Goal: Check status: Check status

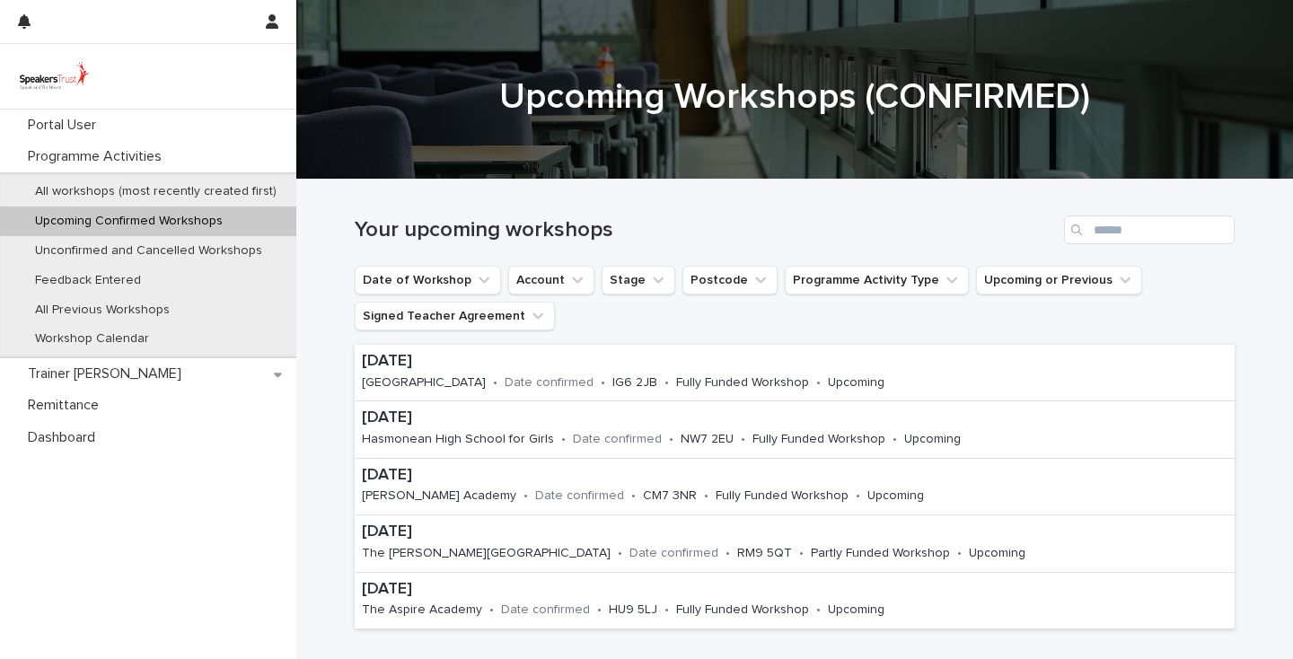
scroll to position [110, 0]
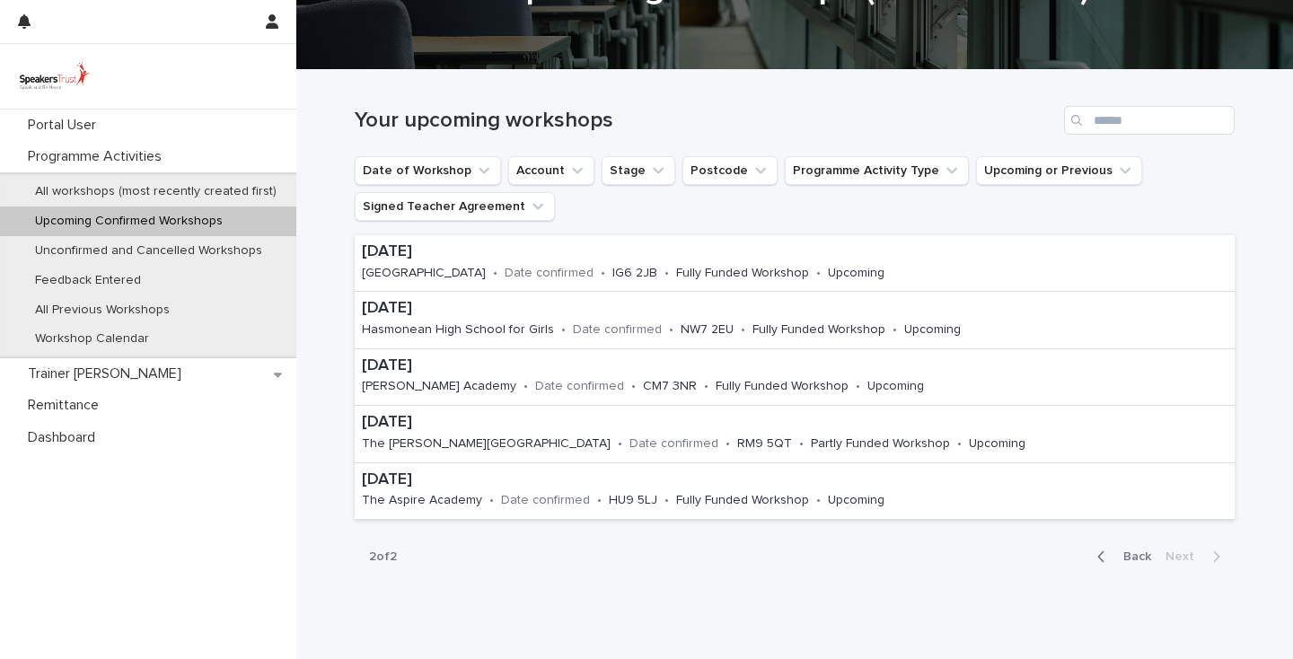
click at [172, 220] on p "Upcoming Confirmed Workshops" at bounding box center [129, 221] width 216 height 15
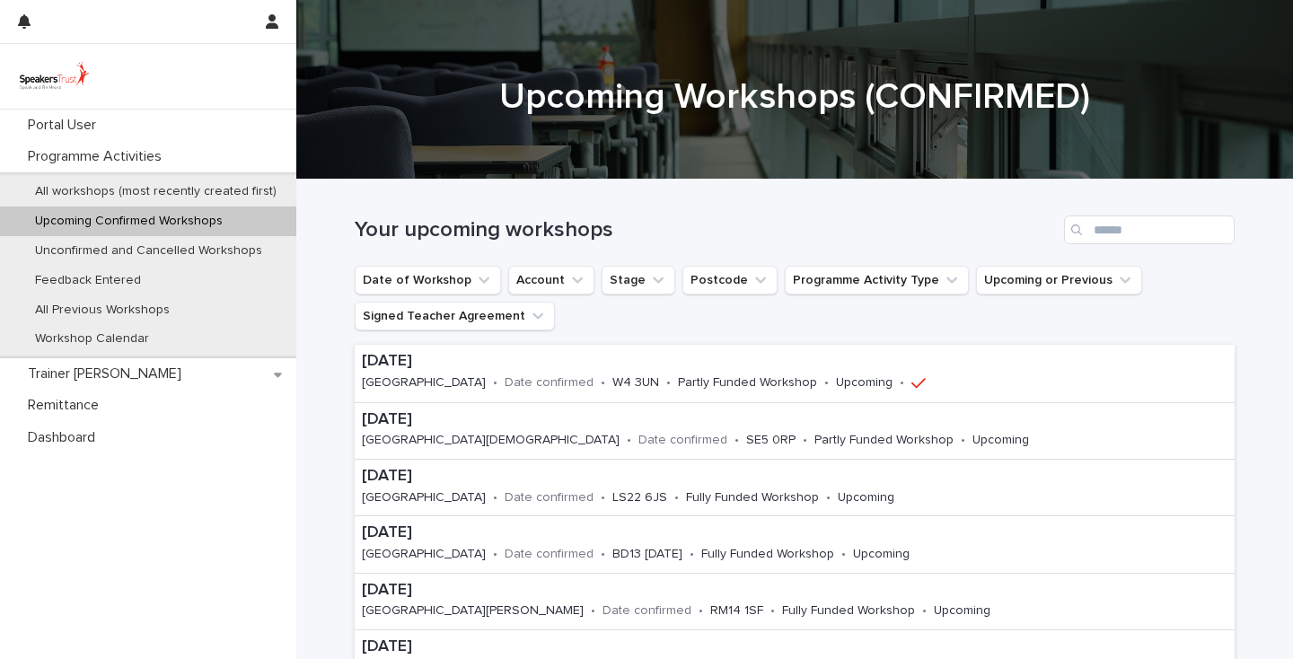
click at [201, 216] on p "Upcoming Confirmed Workshops" at bounding box center [129, 221] width 216 height 15
click at [410, 476] on p "[DATE]" at bounding box center [653, 477] width 583 height 20
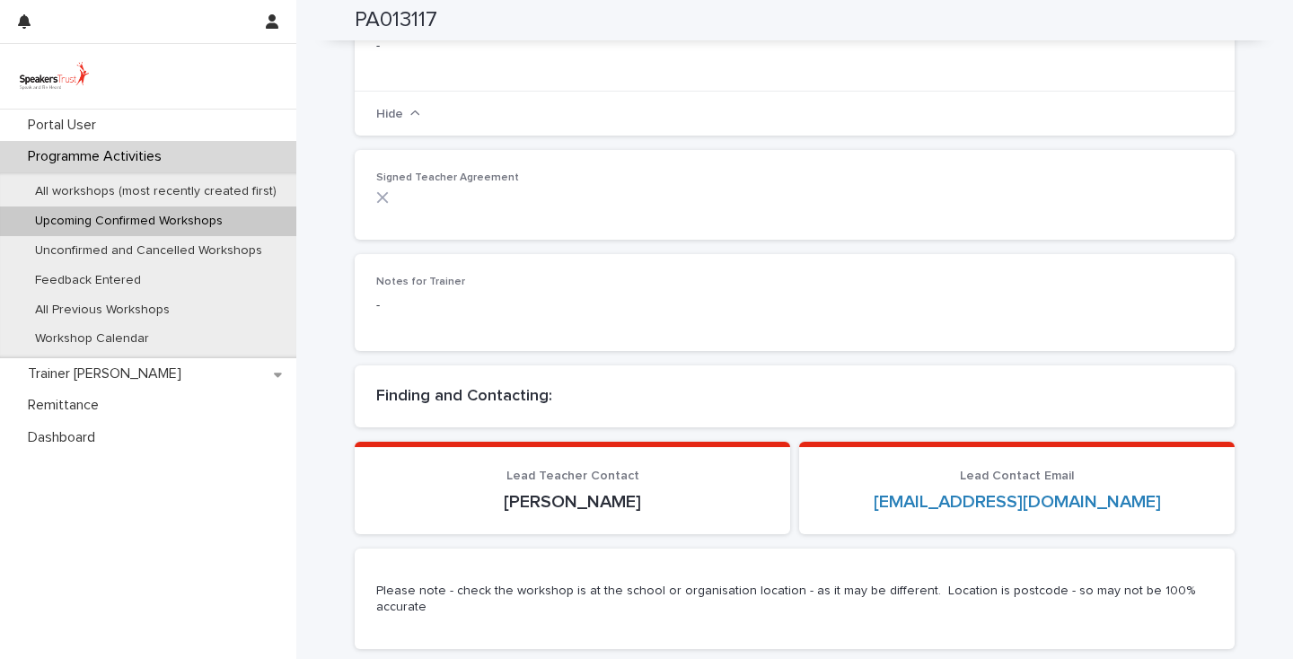
scroll to position [760, 0]
click at [87, 224] on p "Upcoming Confirmed Workshops" at bounding box center [129, 221] width 216 height 15
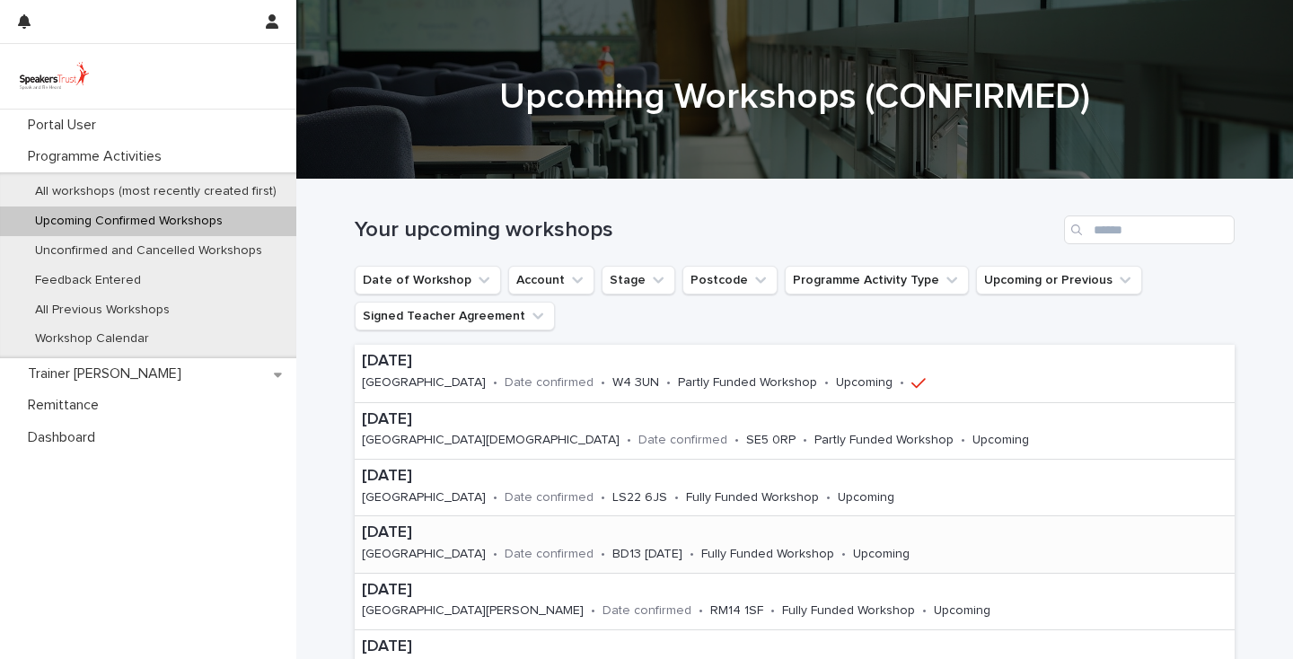
click at [454, 535] on p "[DATE]" at bounding box center [661, 534] width 598 height 20
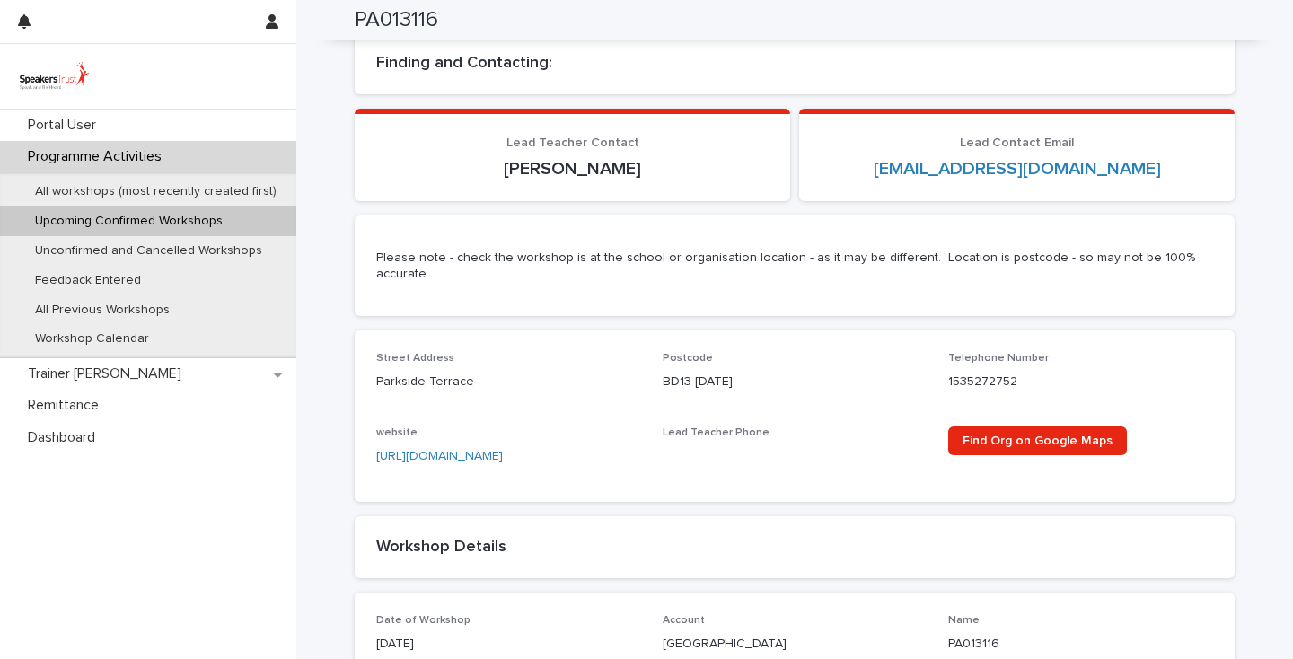
scroll to position [1094, 0]
